Goal: Information Seeking & Learning: Check status

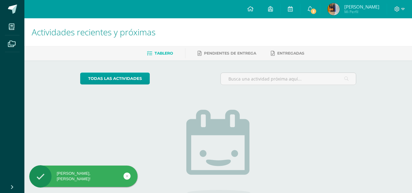
click at [364, 9] on span "Mi Perfil" at bounding box center [361, 11] width 35 height 5
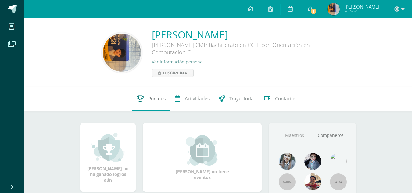
click at [155, 102] on span "Punteos" at bounding box center [156, 98] width 17 height 6
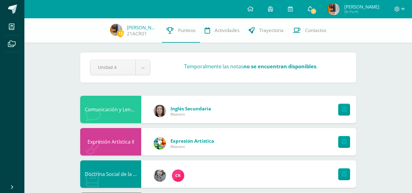
click at [317, 10] on span "3" at bounding box center [313, 11] width 7 height 7
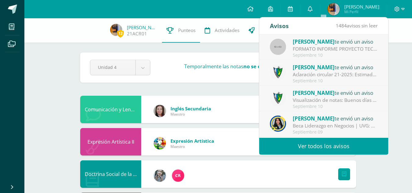
click at [322, 53] on div "Septiembre 10" at bounding box center [335, 55] width 85 height 5
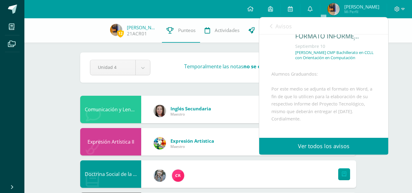
scroll to position [61, 0]
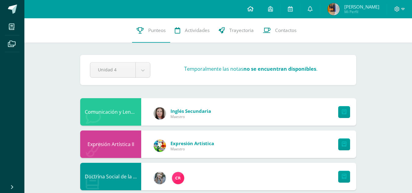
click at [261, 5] on link at bounding box center [250, 9] width 21 height 18
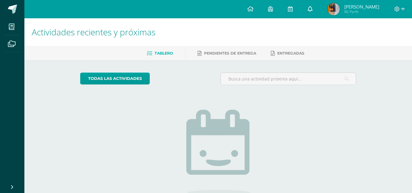
click at [320, 13] on link at bounding box center [310, 9] width 20 height 18
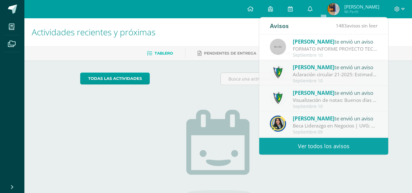
click at [238, 44] on h1 "Actividades recientes y próximas" at bounding box center [218, 32] width 373 height 28
